Goal: Task Accomplishment & Management: Use online tool/utility

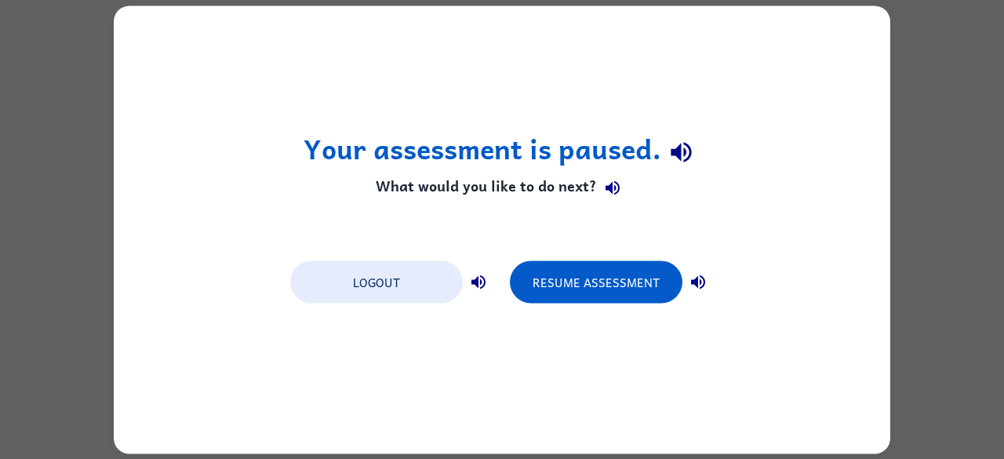
click at [963, 87] on div "Your assessment is paused. What would you like to do next? Logout Resume Assess…" at bounding box center [502, 229] width 1004 height 459
click at [869, 27] on div "Your assessment is paused. What would you like to do next? Logout Resume Assess…" at bounding box center [502, 229] width 776 height 448
click at [936, 37] on div "Your assessment is paused. What would you like to do next? Logout Resume Assess…" at bounding box center [502, 229] width 1004 height 459
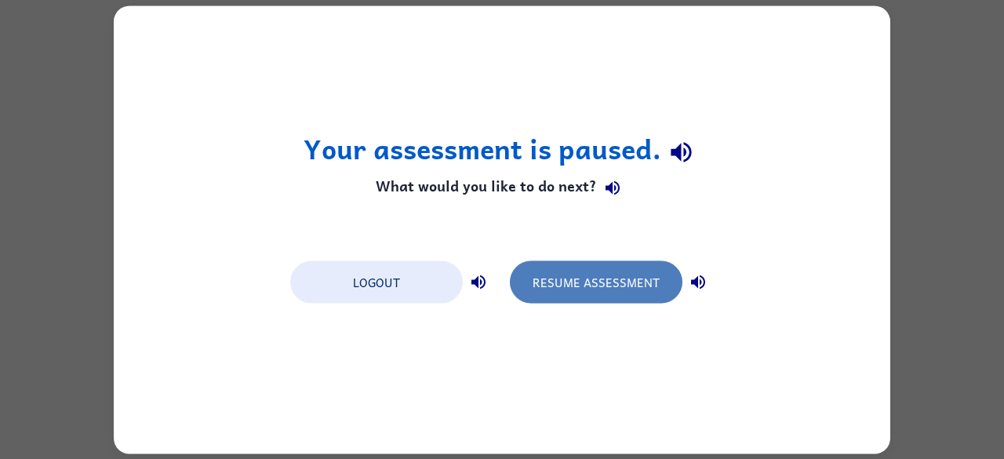
click at [609, 282] on button "Resume Assessment" at bounding box center [596, 281] width 173 height 42
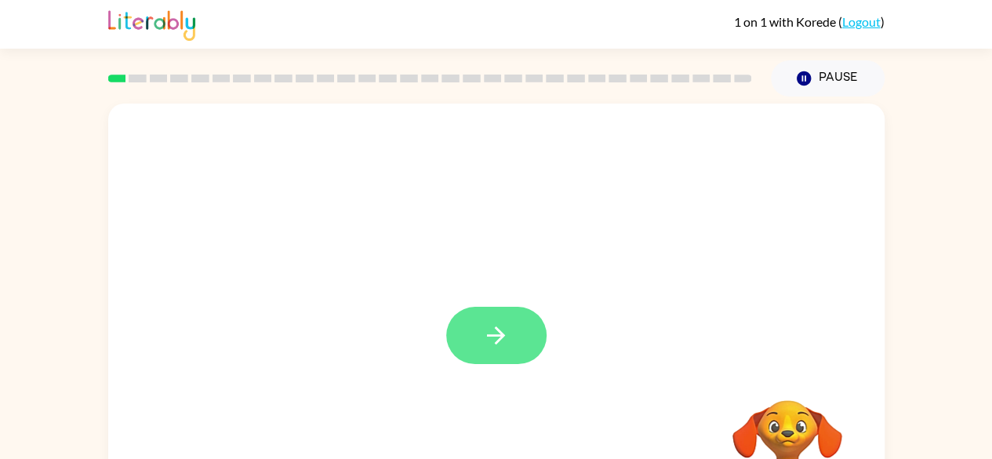
click at [489, 318] on button "button" at bounding box center [496, 335] width 100 height 57
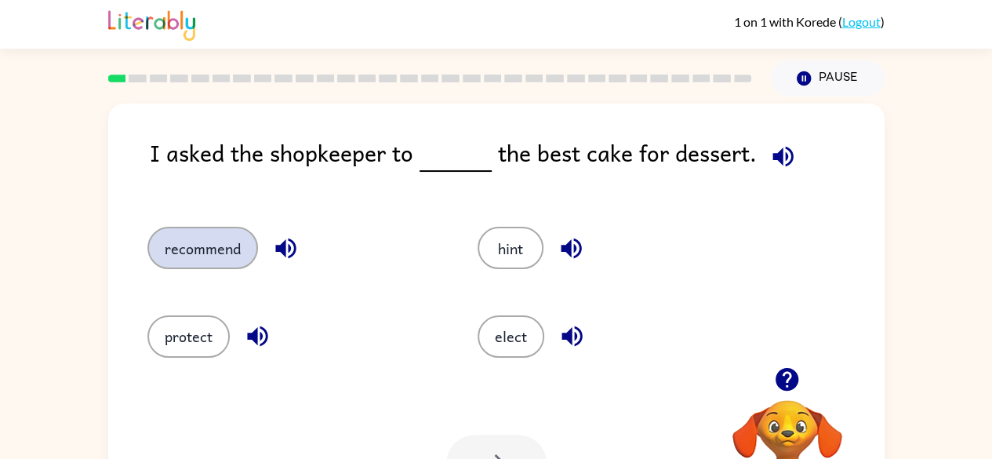
click at [210, 251] on button "recommend" at bounding box center [202, 248] width 111 height 42
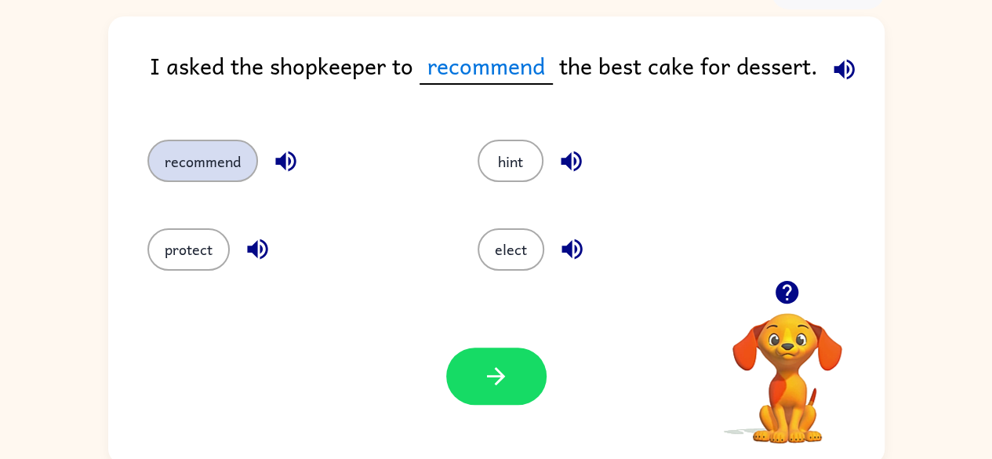
scroll to position [91, 0]
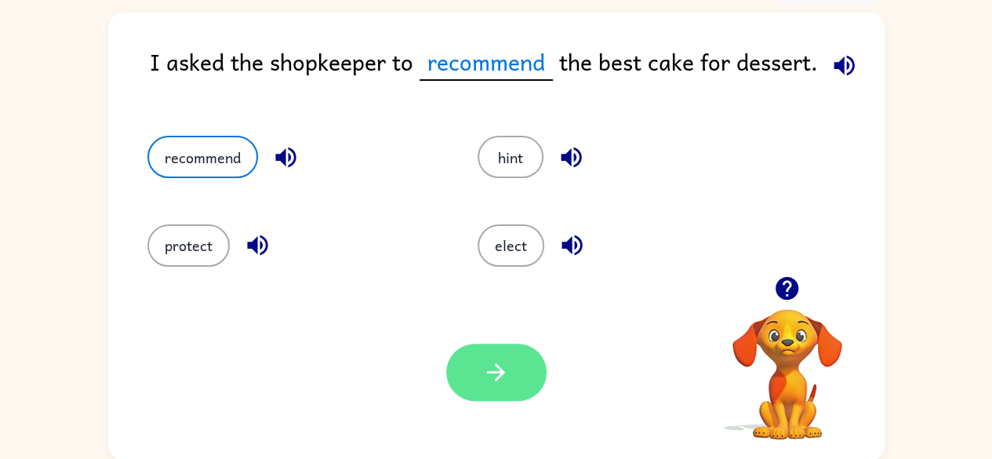
click at [521, 387] on button "button" at bounding box center [496, 371] width 100 height 57
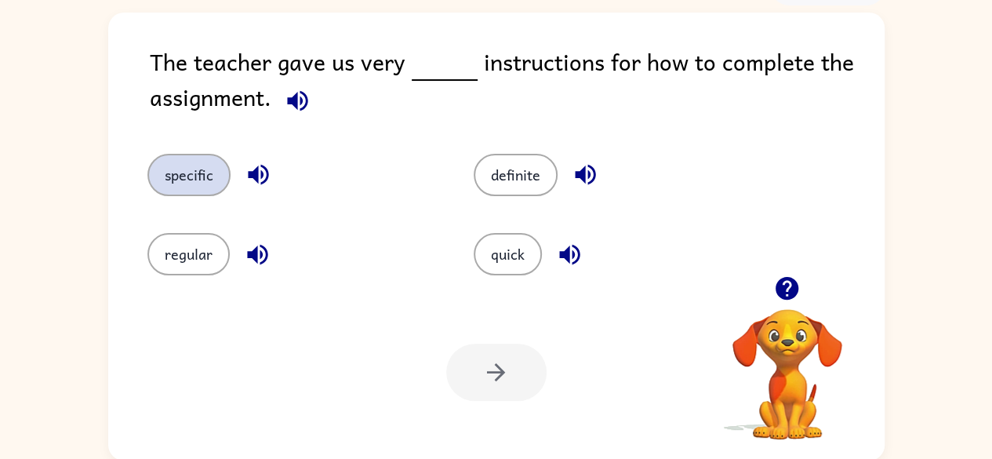
click at [197, 167] on button "specific" at bounding box center [188, 175] width 83 height 42
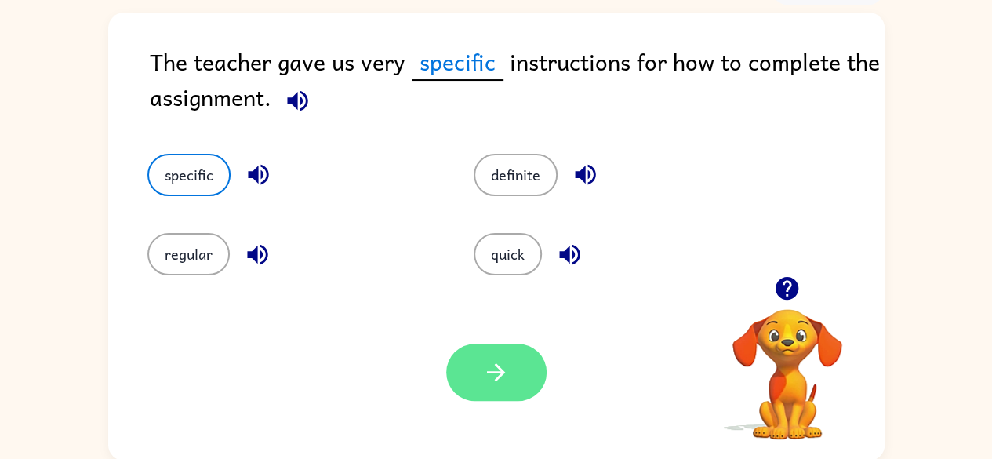
click at [501, 391] on button "button" at bounding box center [496, 371] width 100 height 57
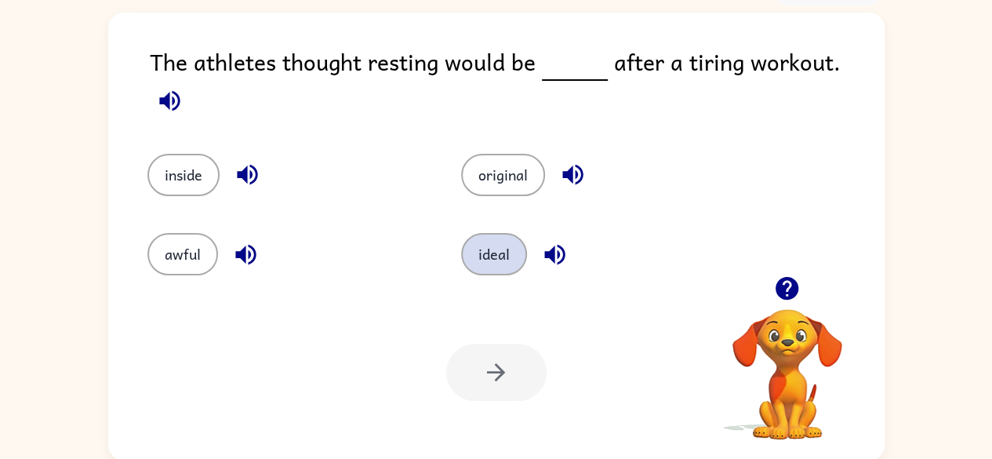
click at [491, 241] on button "ideal" at bounding box center [494, 254] width 66 height 42
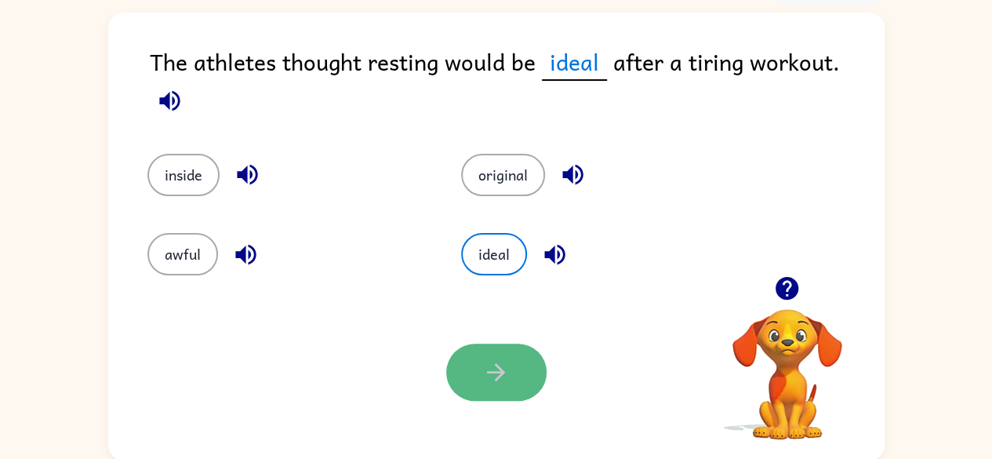
click at [508, 380] on icon "button" at bounding box center [495, 371] width 27 height 27
